Goal: Check status

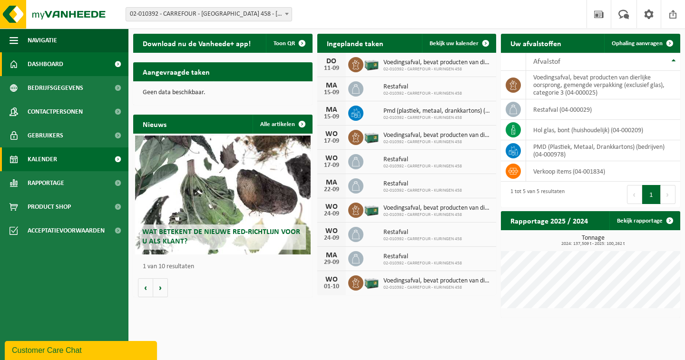
click at [52, 157] on span "Kalender" at bounding box center [42, 159] width 29 height 24
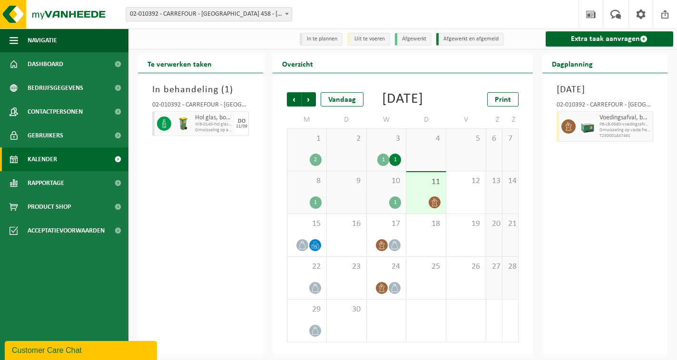
click at [247, 148] on div "In behandeling ( 1 ) 02-010392 - CARREFOUR - KURINGEN 458 - KURINGEN Hol glas, …" at bounding box center [200, 213] width 125 height 281
click at [184, 88] on h3 "In behandeling ( 1 )" at bounding box center [200, 90] width 97 height 14
click at [163, 122] on icon at bounding box center [164, 123] width 9 height 9
click at [191, 125] on div at bounding box center [183, 123] width 19 height 25
click at [199, 157] on div "In behandeling ( 1 ) 02-010392 - CARREFOUR - KURINGEN 458 - KURINGEN Hol glas, …" at bounding box center [200, 213] width 125 height 281
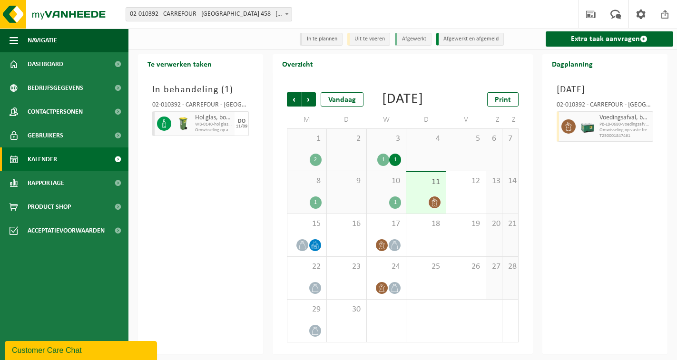
click at [392, 186] on span "10" at bounding box center [387, 181] width 30 height 10
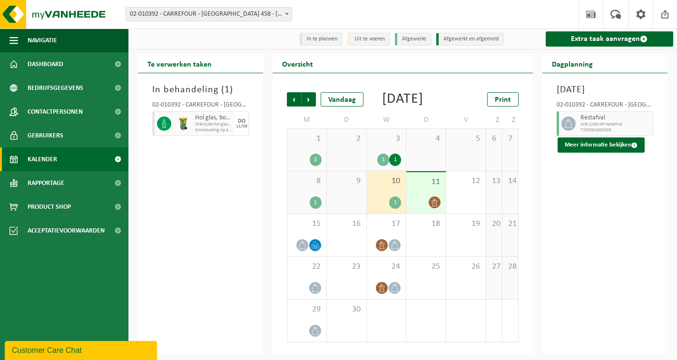
click at [436, 187] on span "11" at bounding box center [426, 182] width 30 height 10
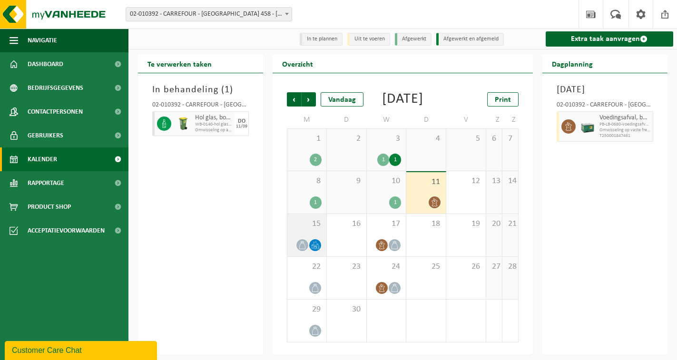
click at [314, 229] on span "15" at bounding box center [306, 224] width 29 height 10
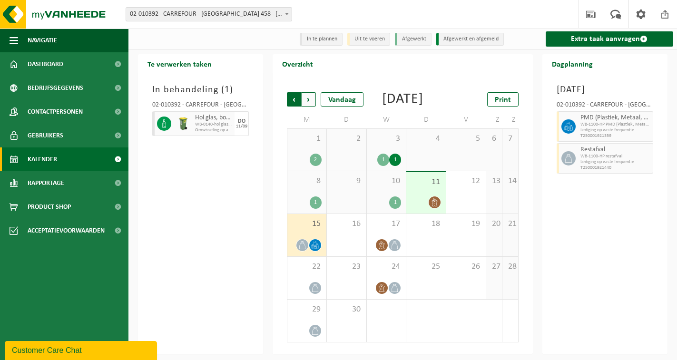
click at [311, 98] on span "Volgende" at bounding box center [309, 99] width 14 height 14
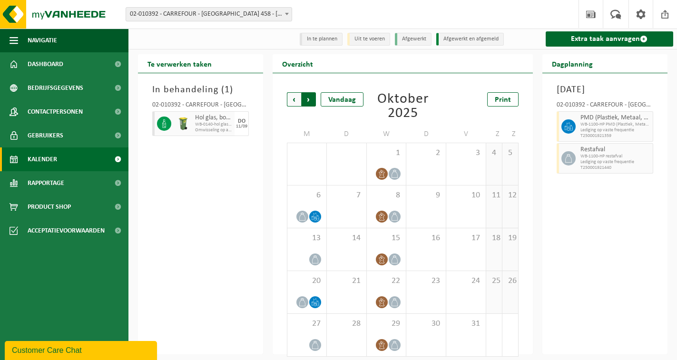
click at [297, 103] on span "Vorige" at bounding box center [294, 99] width 14 height 14
